Goal: Check status: Check status

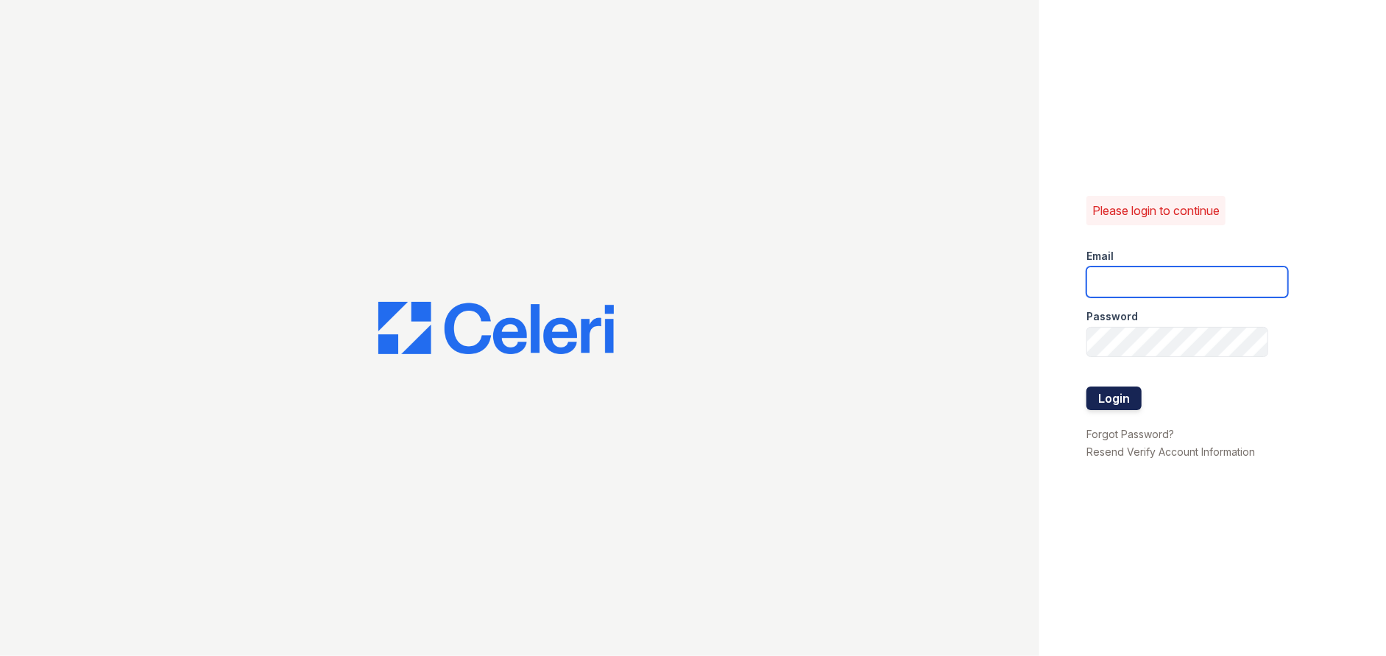
type input "[EMAIL_ADDRESS][DOMAIN_NAME]"
click at [1107, 399] on button "Login" at bounding box center [1114, 399] width 55 height 24
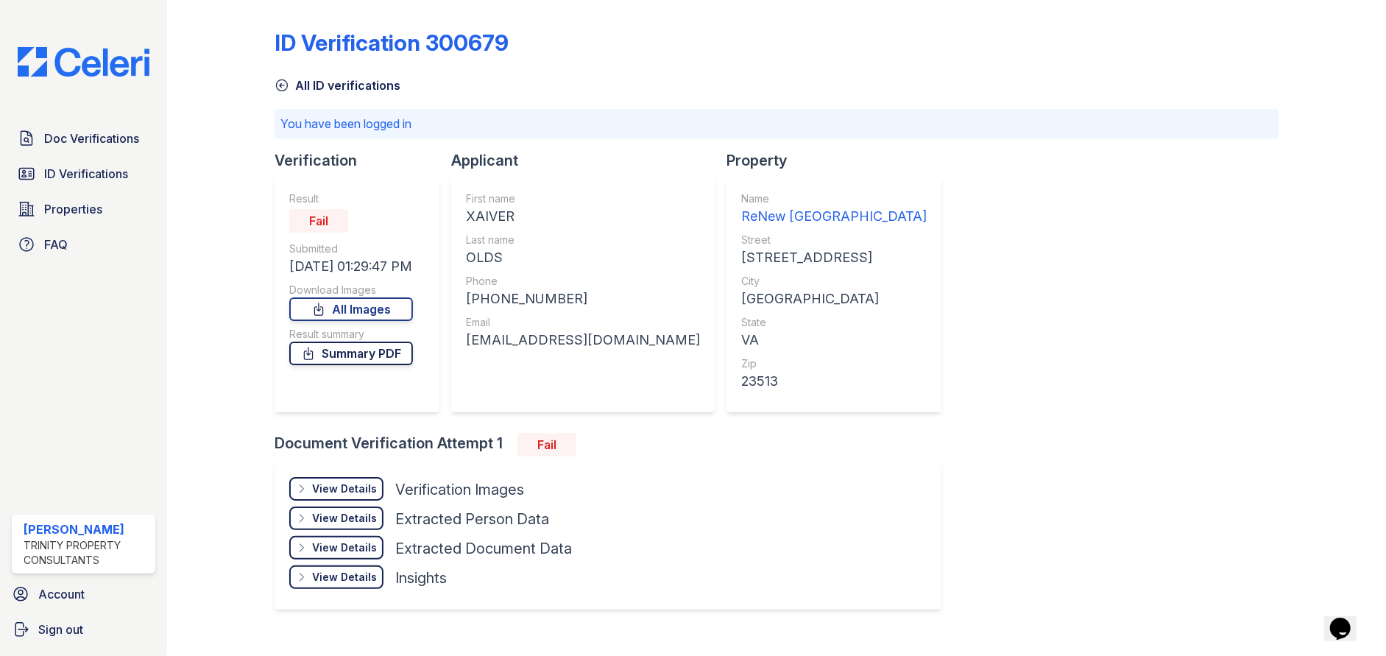
click at [375, 354] on link "Summary PDF" at bounding box center [351, 354] width 124 height 24
click at [313, 491] on div "View Details Details" at bounding box center [336, 489] width 94 height 24
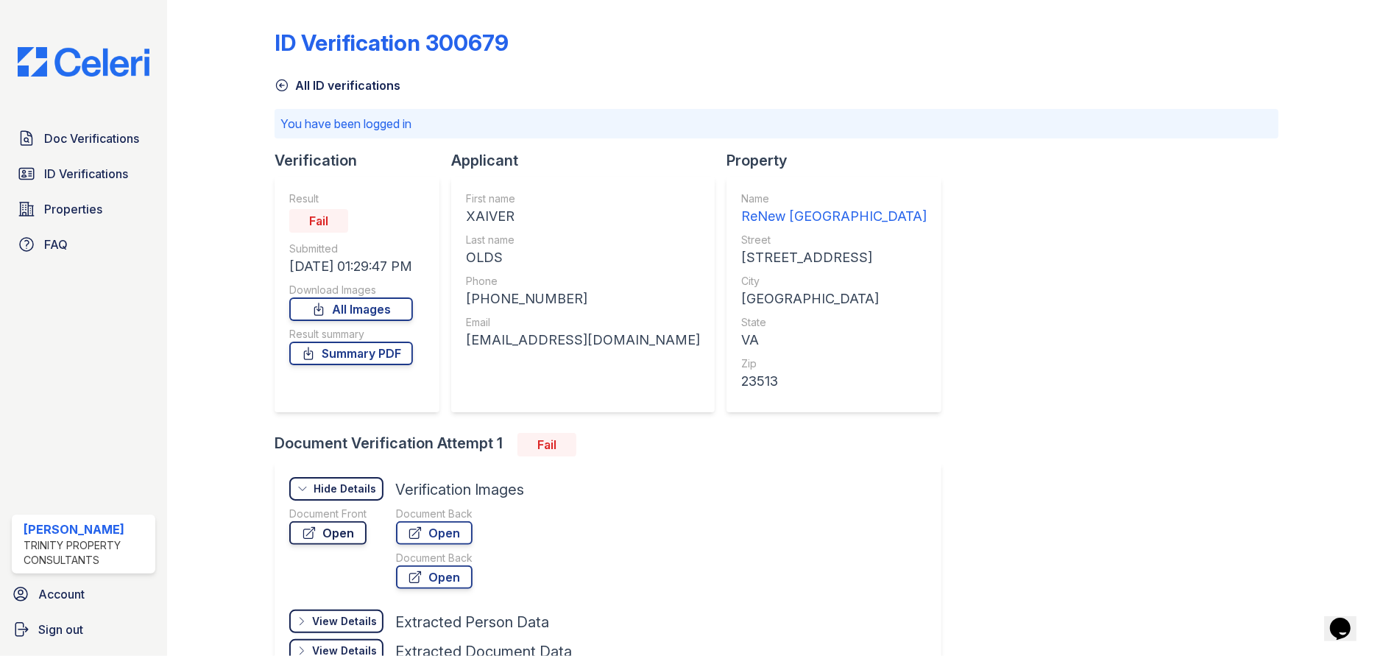
click at [323, 531] on link "Open" at bounding box center [327, 533] width 77 height 24
click at [46, 131] on span "Doc Verifications" at bounding box center [91, 139] width 95 height 18
